Goal: Information Seeking & Learning: Learn about a topic

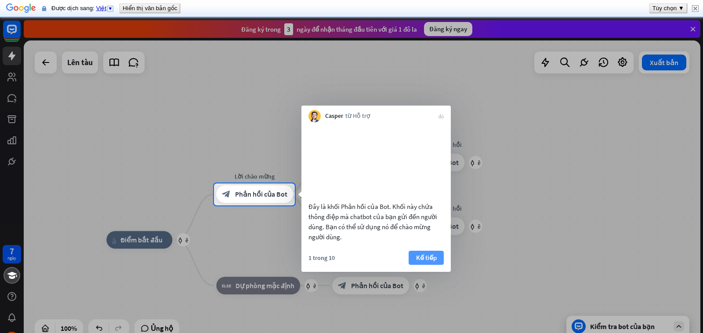
click at [430, 261] on font "Kế tiếp" at bounding box center [426, 257] width 21 height 8
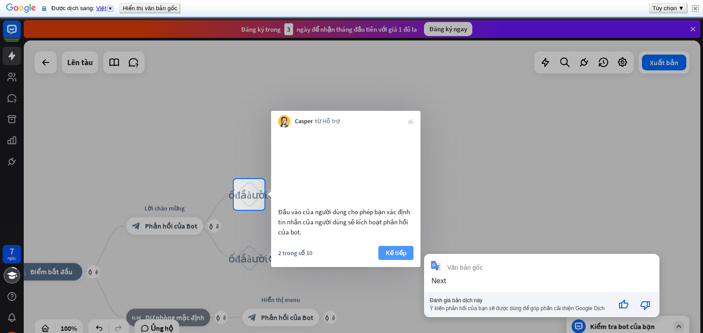
click at [403, 257] on font "Kế tiếp" at bounding box center [396, 252] width 21 height 8
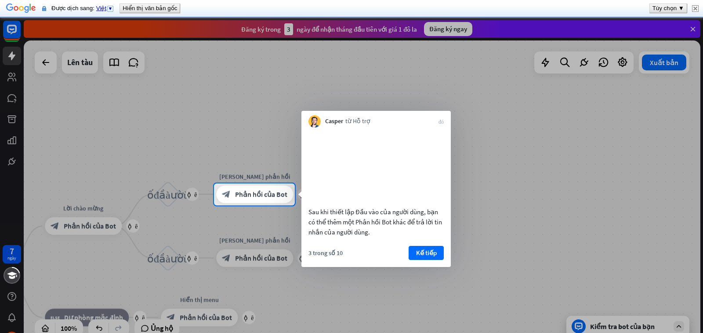
click at [436, 257] on font "Kế tiếp" at bounding box center [426, 252] width 21 height 8
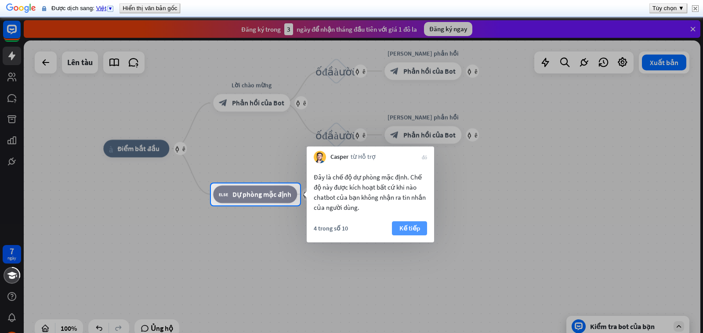
click at [416, 227] on font "Kế tiếp" at bounding box center [409, 228] width 21 height 8
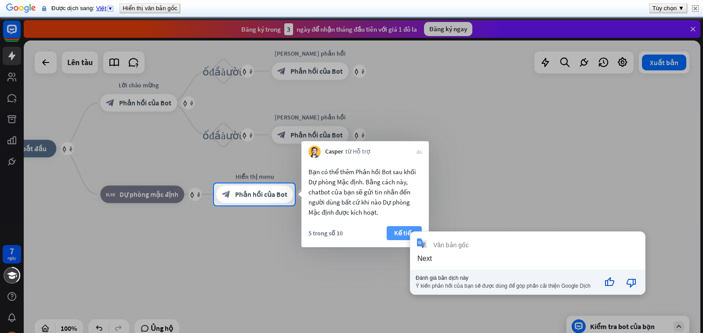
click at [401, 235] on font "Kế tiếp" at bounding box center [404, 232] width 21 height 8
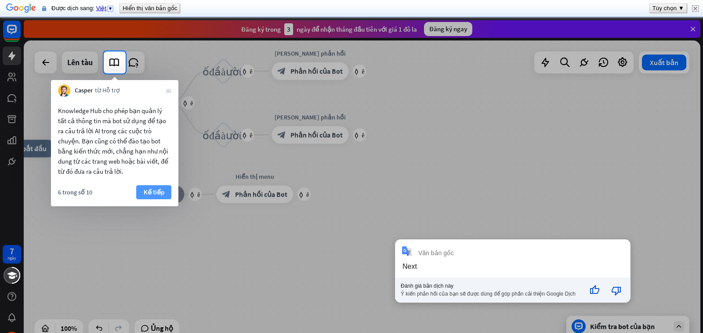
click at [159, 190] on font "Kế tiếp" at bounding box center [154, 192] width 21 height 8
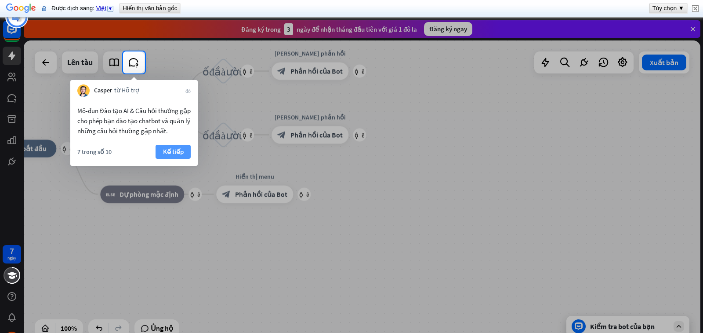
click at [174, 151] on font "Kế tiếp" at bounding box center [173, 151] width 21 height 8
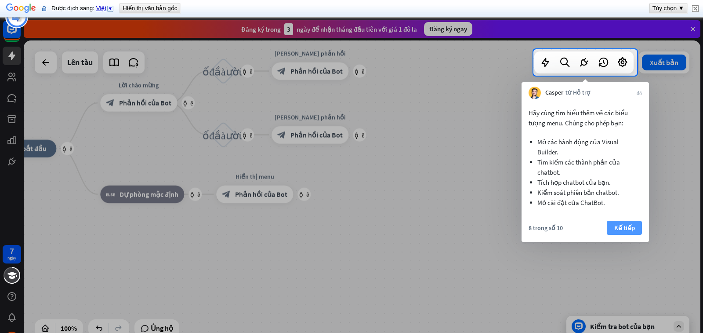
click at [628, 228] on font "Kế tiếp" at bounding box center [624, 227] width 21 height 8
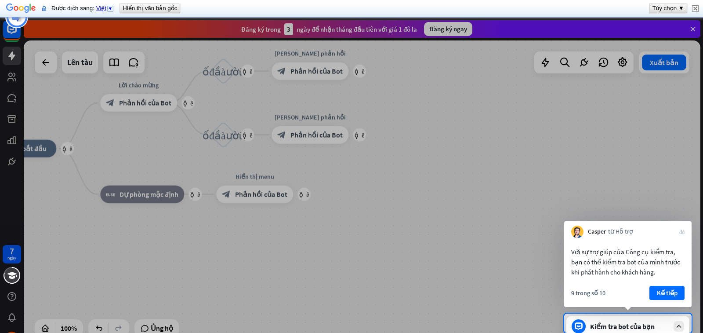
click at [563, 167] on div at bounding box center [351, 156] width 703 height 313
click at [673, 291] on font "Kế tiếp" at bounding box center [667, 292] width 21 height 8
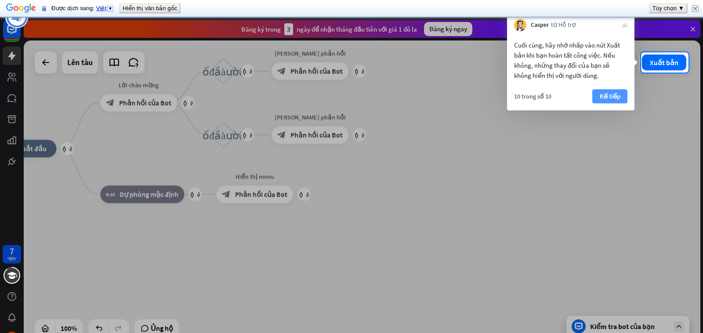
click at [611, 95] on font "Kế tiếp" at bounding box center [610, 96] width 21 height 8
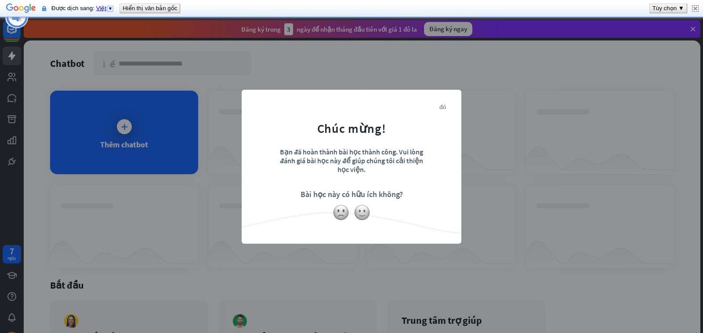
click at [479, 212] on div "đóng Chúc mừng! Bạn đã hoàn thành bài học thành công. Vui lòng đánh giá bài học…" at bounding box center [351, 166] width 703 height 333
click at [346, 243] on div "đóng Chúc mừng! Bạn đã hoàn thành bài học thành công. Vui lòng đánh giá bài học…" at bounding box center [352, 167] width 220 height 154
click at [358, 212] on img at bounding box center [362, 212] width 17 height 17
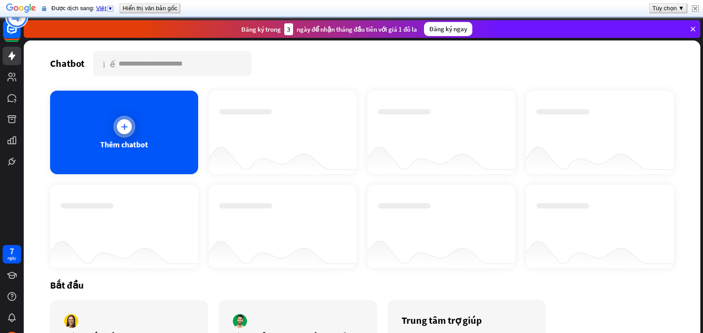
click at [130, 147] on font "Thêm chatbot" at bounding box center [124, 144] width 48 height 10
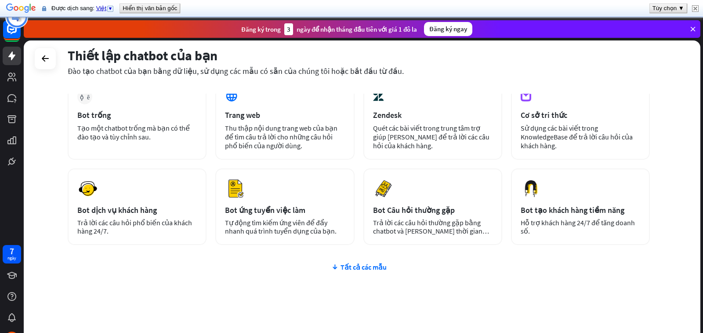
scroll to position [56, 0]
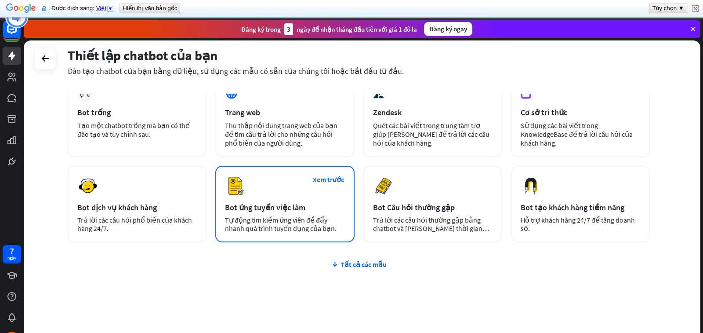
click at [271, 224] on font "Tự động tìm kiếm ứng viên để đẩy nhanh quá trình tuyển dụng của bạn." at bounding box center [281, 223] width 112 height 17
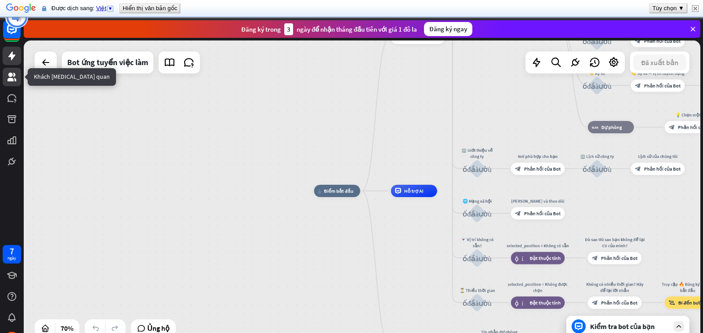
click at [13, 77] on icon at bounding box center [12, 77] width 11 height 11
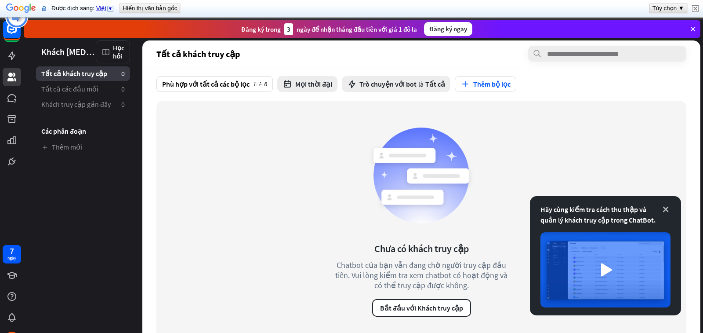
click at [666, 209] on icon at bounding box center [665, 209] width 9 height 9
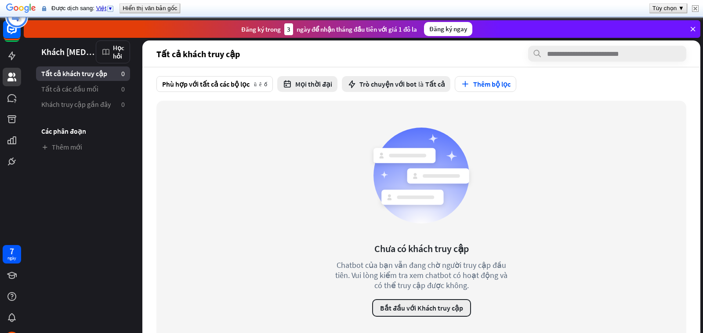
click at [441, 308] on font "Bắt đầu với Khách truy cập" at bounding box center [421, 307] width 83 height 9
click at [565, 94] on div "đóng" at bounding box center [351, 166] width 703 height 333
click at [693, 31] on icon at bounding box center [693, 29] width 8 height 8
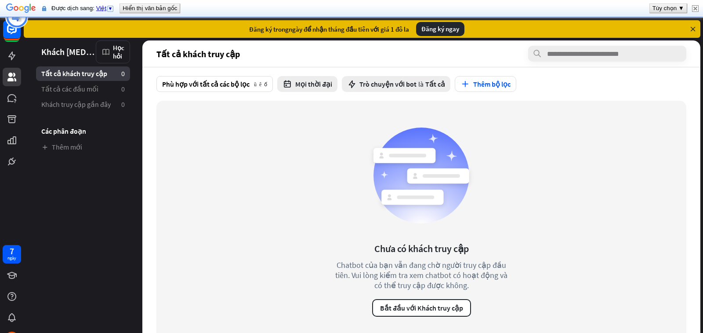
click at [696, 29] on icon at bounding box center [693, 29] width 8 height 8
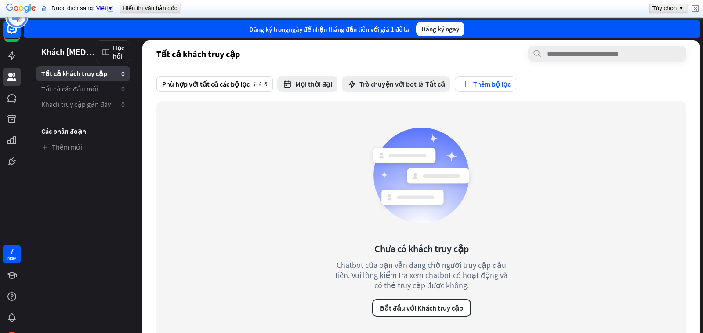
click at [611, 203] on div "Chưa có khách truy cập Chatbot của bạn vẫn đang chờ người truy cập đầu tiên. Vu…" at bounding box center [421, 220] width 530 height 238
click at [70, 91] on font "Tất cả các đầu mối" at bounding box center [69, 88] width 57 height 9
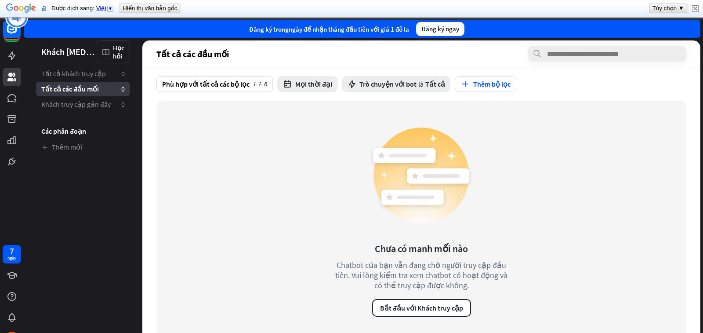
click at [679, 203] on div "Chưa có manh mối nào Chatbot của bạn vẫn đang chờ người truy cập đầu tiên. Vui …" at bounding box center [421, 220] width 530 height 238
click at [82, 75] on font "Tất cả khách truy cập" at bounding box center [73, 73] width 65 height 9
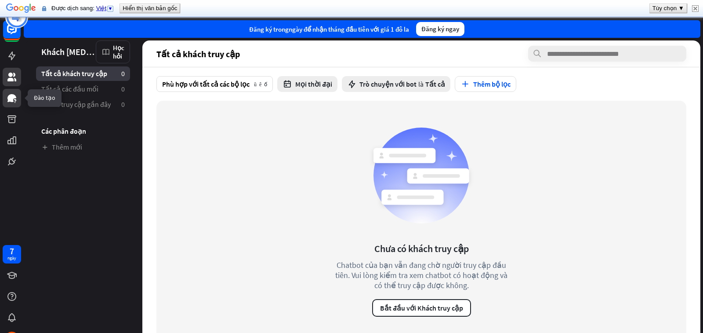
click at [13, 100] on icon at bounding box center [11, 98] width 9 height 8
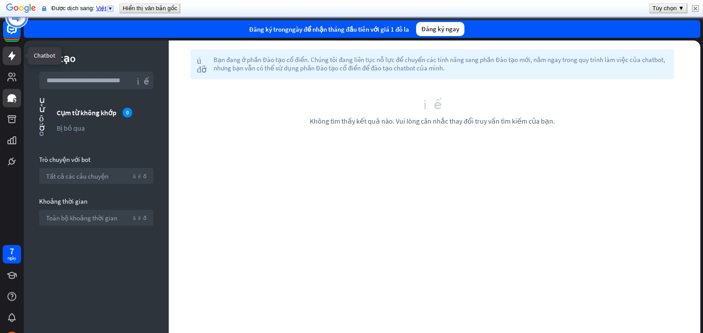
click at [12, 52] on icon at bounding box center [11, 55] width 7 height 9
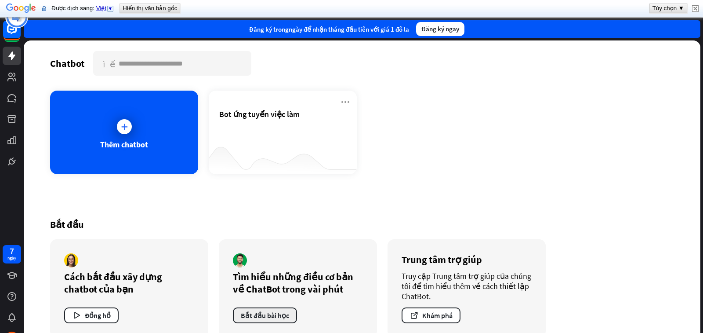
click at [266, 315] on font "Bắt đầu bài học" at bounding box center [265, 315] width 48 height 9
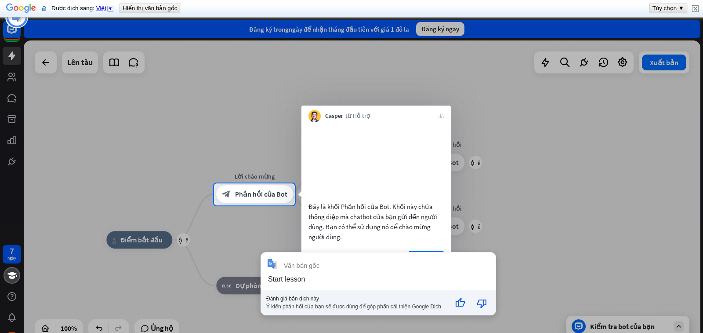
click at [577, 241] on div at bounding box center [351, 269] width 703 height 128
click at [304, 300] on div "Đánh giá bản dịch này" at bounding box center [356, 298] width 181 height 6
click at [311, 302] on div "Ý kiến phản hồi của bạn sẽ được dùng để góp phần cải thiện Google Dịch" at bounding box center [356, 305] width 181 height 8
click at [310, 273] on div "**********" at bounding box center [378, 283] width 235 height 62
click at [309, 275] on div "Start lesson" at bounding box center [378, 279] width 221 height 8
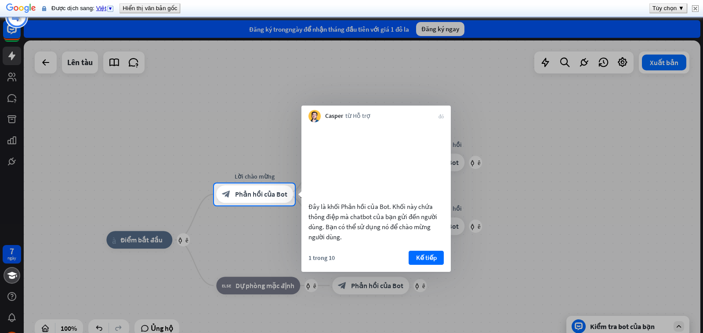
click at [427, 261] on font "Kế tiếp" at bounding box center [426, 257] width 21 height 8
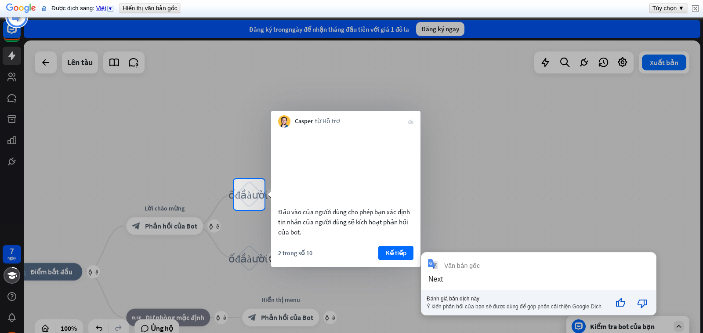
click at [452, 279] on div "Next" at bounding box center [538, 279] width 221 height 8
click at [449, 281] on div "Next" at bounding box center [538, 279] width 221 height 8
click at [429, 280] on div "Next" at bounding box center [435, 278] width 14 height 7
click at [442, 283] on div "Văn bản gốc Next Đánh giá bản dịch này Ý kiến phản hồi của bạn sẽ được dùng để …" at bounding box center [538, 283] width 235 height 62
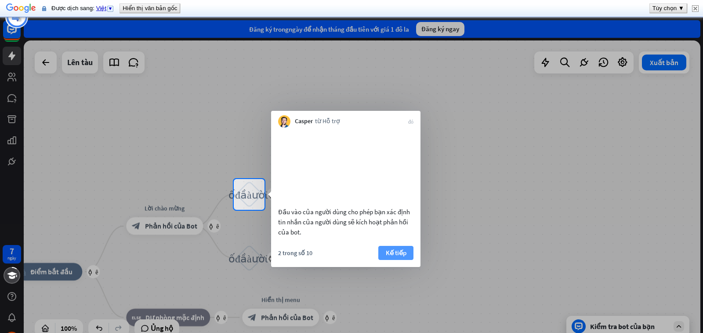
click at [392, 257] on font "Kế tiếp" at bounding box center [396, 252] width 21 height 8
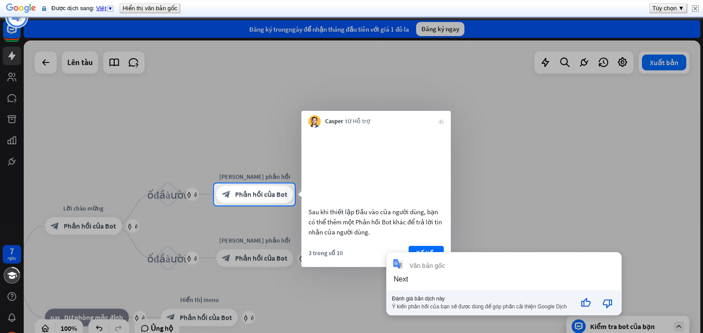
click at [398, 278] on div "Next" at bounding box center [401, 278] width 14 height 7
click at [564, 232] on div at bounding box center [351, 269] width 703 height 128
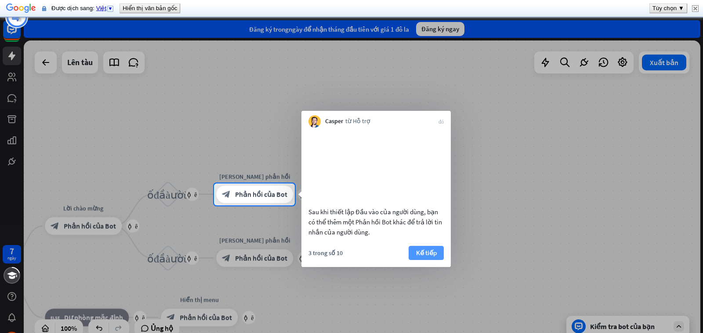
click at [427, 257] on font "Kế tiếp" at bounding box center [426, 252] width 21 height 8
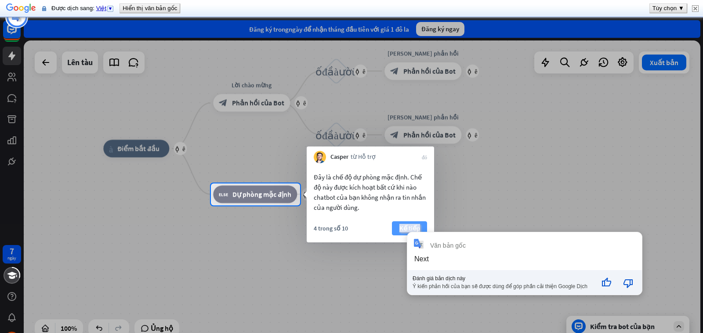
click at [413, 226] on font "Kế tiếp" at bounding box center [409, 228] width 21 height 8
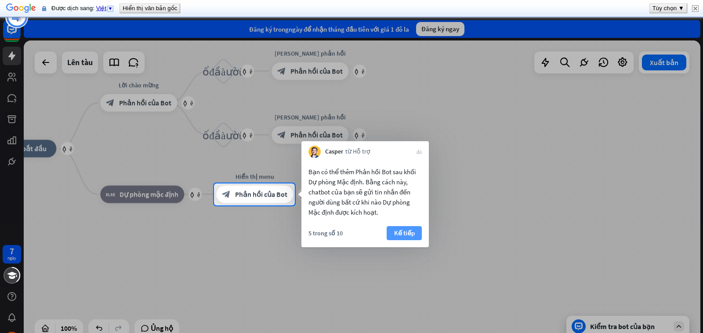
click at [400, 232] on font "Kế tiếp" at bounding box center [404, 232] width 21 height 8
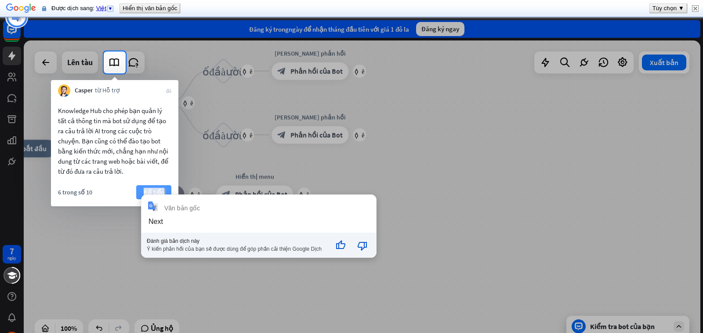
click at [147, 190] on font "Kế tiếp" at bounding box center [154, 192] width 21 height 8
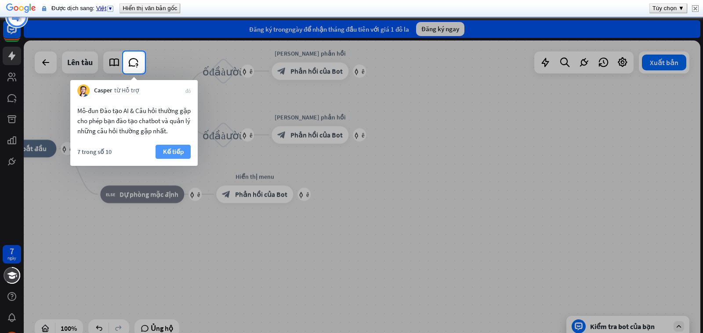
click at [174, 154] on font "Kế tiếp" at bounding box center [173, 151] width 21 height 8
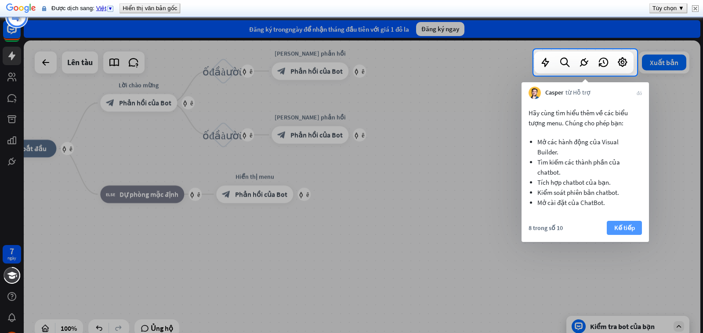
click at [623, 228] on font "Kế tiếp" at bounding box center [624, 227] width 21 height 8
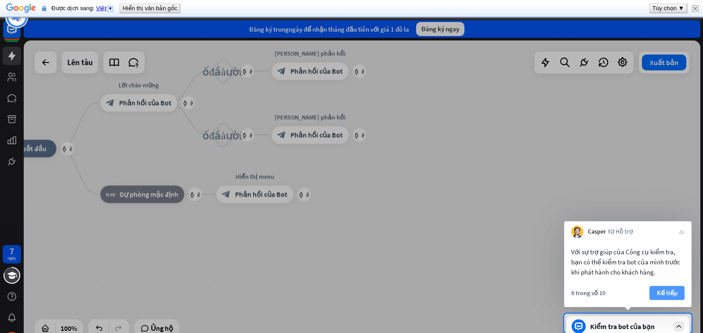
click at [669, 291] on font "Kế tiếp" at bounding box center [667, 292] width 21 height 8
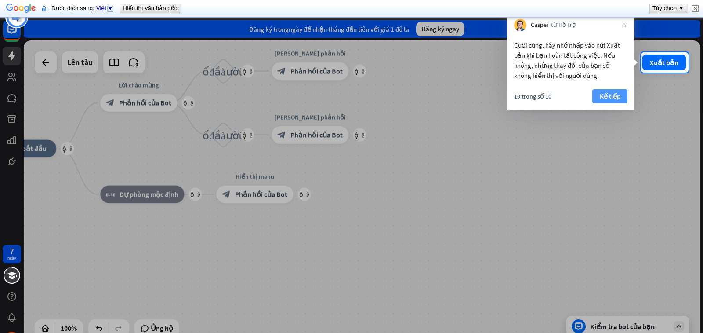
click at [617, 95] on font "Kế tiếp" at bounding box center [610, 96] width 21 height 8
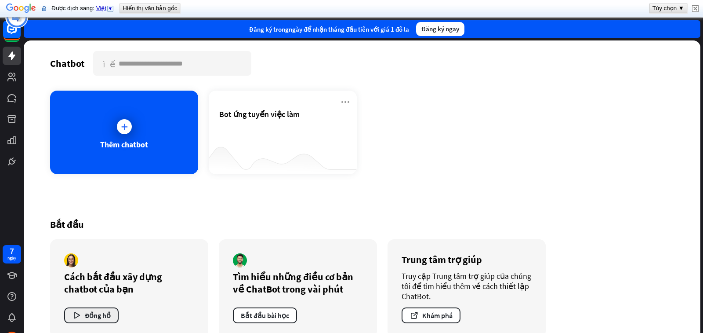
click at [98, 313] on font "Đồng hồ" at bounding box center [98, 315] width 26 height 9
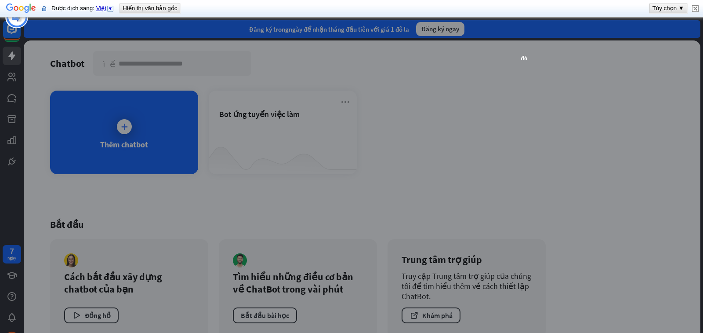
click at [623, 129] on div "đóng" at bounding box center [351, 166] width 703 height 333
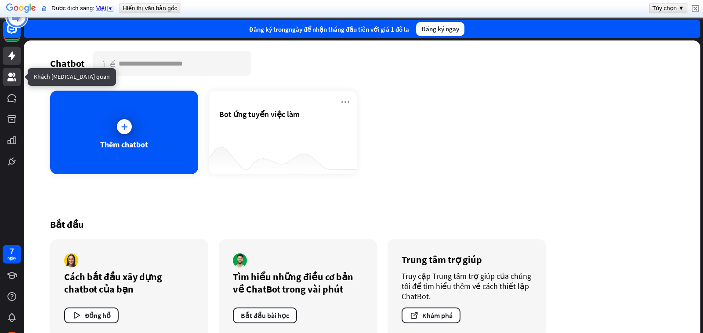
click at [15, 78] on icon at bounding box center [12, 77] width 11 height 11
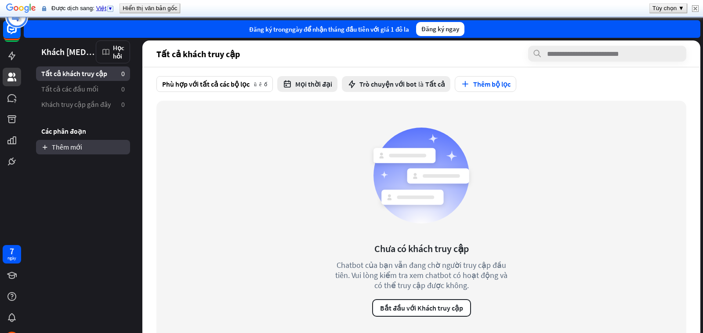
click at [65, 149] on font "Thêm mới" at bounding box center [67, 146] width 30 height 9
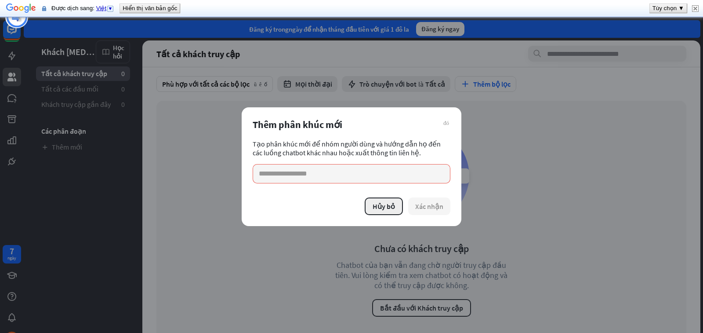
click at [383, 212] on button "Hủy bỏ" at bounding box center [384, 206] width 38 height 18
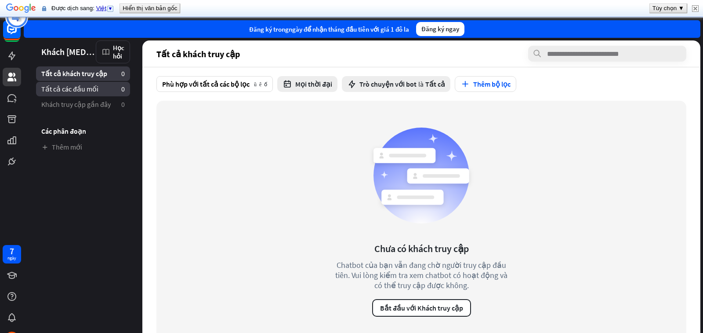
click at [74, 88] on font "Tất cả các đầu mối" at bounding box center [69, 88] width 57 height 9
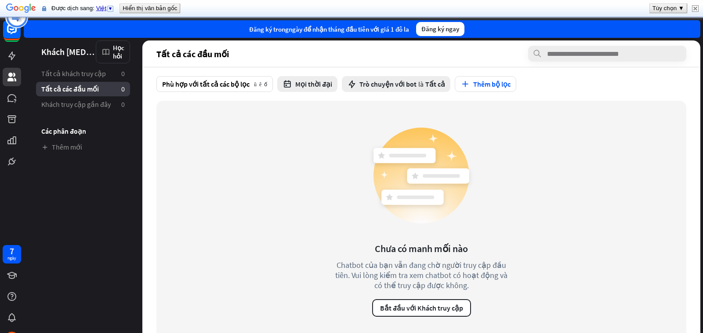
click at [594, 187] on div "Chưa có manh mối nào Chatbot của bạn vẫn đang chờ người truy cập đầu tiên. Vui …" at bounding box center [421, 220] width 530 height 238
click at [224, 88] on font "Phù hợp với tất cả các bộ lọc" at bounding box center [205, 84] width 87 height 9
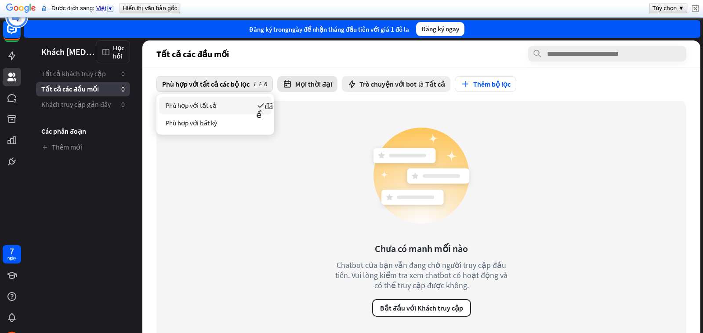
click at [314, 84] on font "Mọi thời đại" at bounding box center [313, 84] width 37 height 9
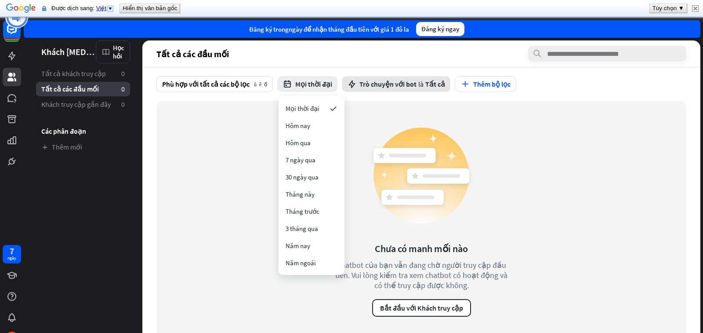
click at [392, 83] on font "Trò chuyện với bot" at bounding box center [387, 84] width 57 height 9
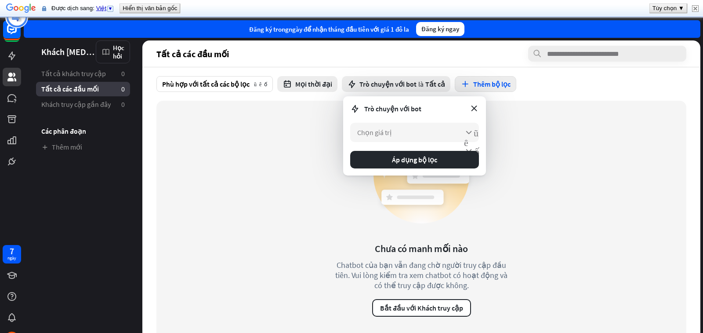
click at [496, 83] on font "Thêm bộ lọc" at bounding box center [491, 84] width 37 height 9
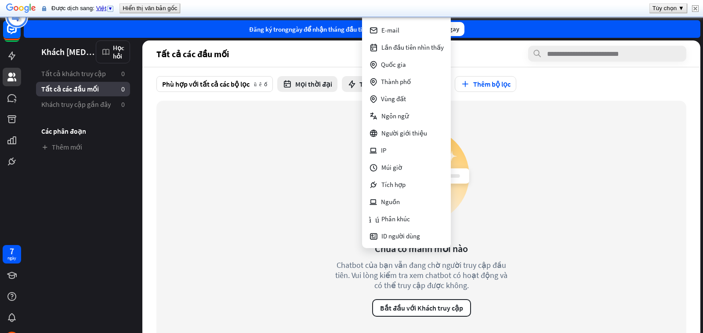
click at [540, 160] on div "Chưa có manh mối nào Chatbot của bạn vẫn đang chờ người truy cập đầu tiên. Vui …" at bounding box center [421, 220] width 530 height 238
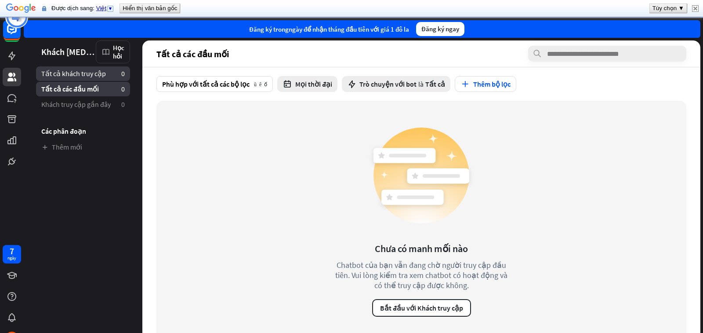
click at [83, 74] on font "Tất cả khách truy cập" at bounding box center [73, 73] width 65 height 9
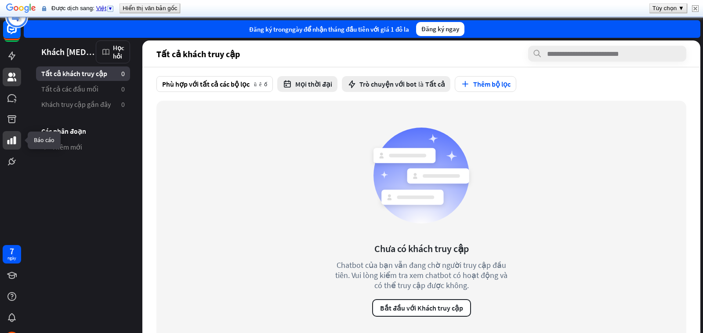
click at [14, 140] on icon at bounding box center [11, 140] width 9 height 8
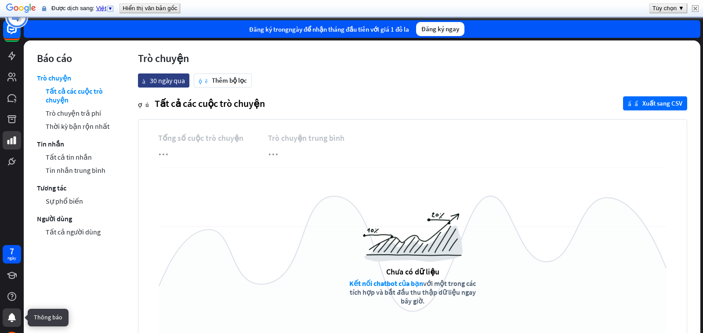
click at [11, 321] on icon at bounding box center [12, 317] width 8 height 9
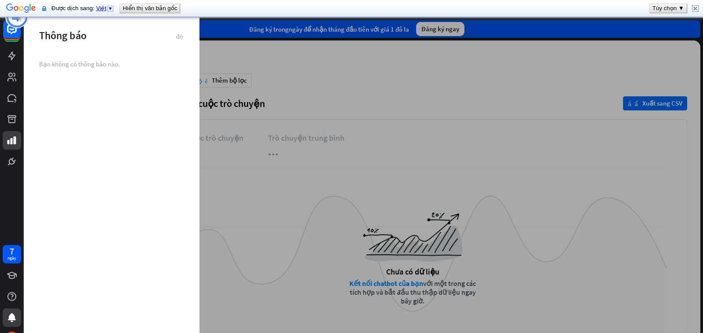
click at [562, 184] on div at bounding box center [363, 184] width 679 height 333
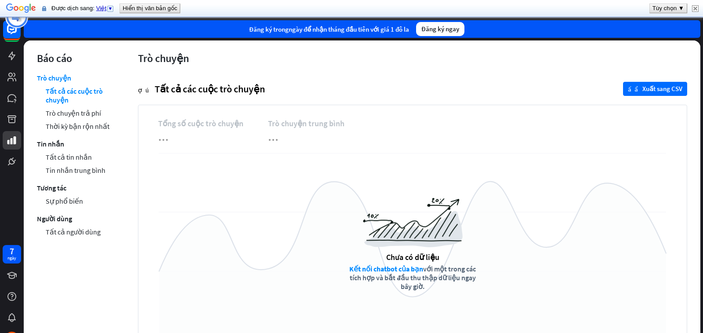
scroll to position [22, 0]
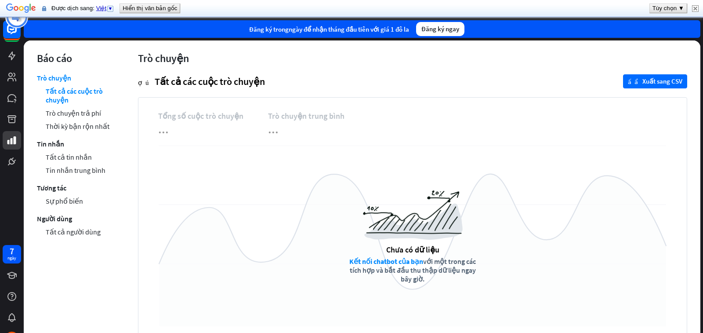
click at [697, 9] on img at bounding box center [695, 8] width 7 height 7
